Goal: Use online tool/utility: Utilize a website feature to perform a specific function

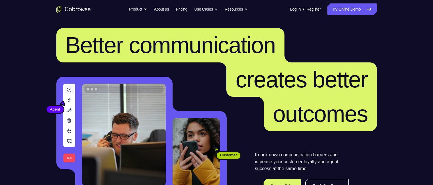
scroll to position [143, 0]
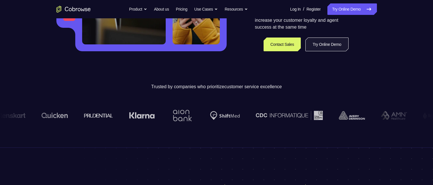
click at [325, 42] on link "Try Online Demo" at bounding box center [326, 45] width 43 height 14
click at [324, 42] on link "Try Online Demo" at bounding box center [326, 45] width 43 height 14
click at [285, 42] on link "Contact Sales" at bounding box center [283, 45] width 38 height 14
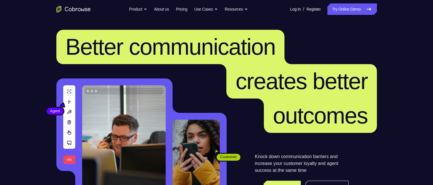
scroll to position [57, 0]
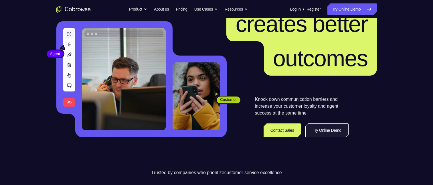
click at [324, 133] on link "Try Online Demo" at bounding box center [326, 130] width 43 height 14
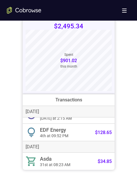
scroll to position [258, 0]
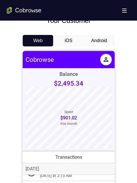
click at [96, 39] on button "Android" at bounding box center [99, 40] width 31 height 11
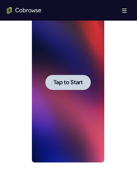
scroll to position [0, 0]
click at [80, 85] on span "Tap to Start" at bounding box center [67, 83] width 29 height 6
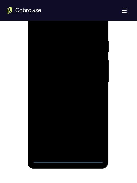
click at [68, 156] on div at bounding box center [68, 82] width 72 height 160
click at [68, 157] on div at bounding box center [68, 82] width 72 height 160
click at [95, 134] on div at bounding box center [68, 82] width 72 height 160
click at [78, 27] on div at bounding box center [68, 82] width 72 height 160
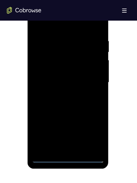
click at [94, 80] on div at bounding box center [68, 82] width 72 height 160
click at [62, 91] on div at bounding box center [68, 82] width 72 height 160
click at [57, 76] on div at bounding box center [68, 82] width 72 height 160
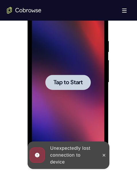
click at [76, 82] on span "Tap to Start" at bounding box center [67, 83] width 29 height 6
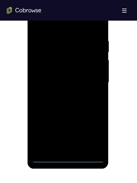
click at [87, 157] on div at bounding box center [68, 82] width 72 height 160
click at [67, 157] on div at bounding box center [68, 82] width 72 height 160
click at [94, 137] on div at bounding box center [68, 82] width 72 height 160
click at [66, 24] on div at bounding box center [68, 82] width 72 height 160
click at [93, 78] on div at bounding box center [68, 82] width 72 height 160
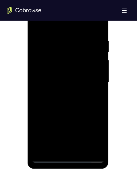
click at [65, 80] on div at bounding box center [68, 82] width 72 height 160
drag, startPoint x: 59, startPoint y: 89, endPoint x: 62, endPoint y: 92, distance: 4.5
click at [59, 89] on div at bounding box center [68, 82] width 72 height 160
click at [62, 92] on div at bounding box center [68, 82] width 72 height 160
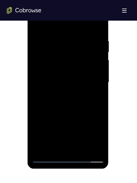
drag, startPoint x: 61, startPoint y: 87, endPoint x: 61, endPoint y: 94, distance: 6.9
click at [61, 94] on div at bounding box center [68, 82] width 72 height 160
click at [61, 93] on div at bounding box center [68, 82] width 72 height 160
click at [62, 92] on div at bounding box center [68, 82] width 72 height 160
click at [57, 72] on div at bounding box center [68, 82] width 72 height 160
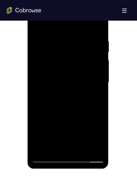
click at [56, 56] on div at bounding box center [68, 82] width 72 height 160
drag, startPoint x: 55, startPoint y: 71, endPoint x: 80, endPoint y: 16, distance: 60.5
click at [55, 71] on div at bounding box center [68, 82] width 72 height 160
click at [54, 84] on div at bounding box center [68, 82] width 72 height 160
click at [63, 104] on div at bounding box center [68, 82] width 72 height 160
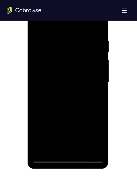
click at [63, 104] on div at bounding box center [68, 82] width 72 height 160
